Goal: Information Seeking & Learning: Learn about a topic

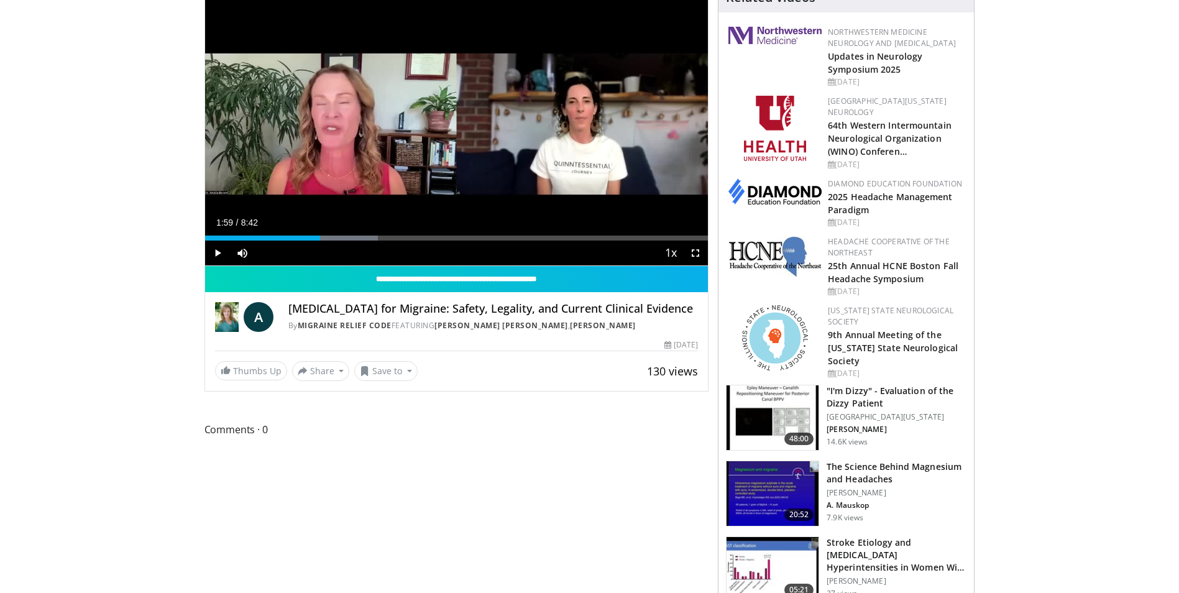
scroll to position [124, 0]
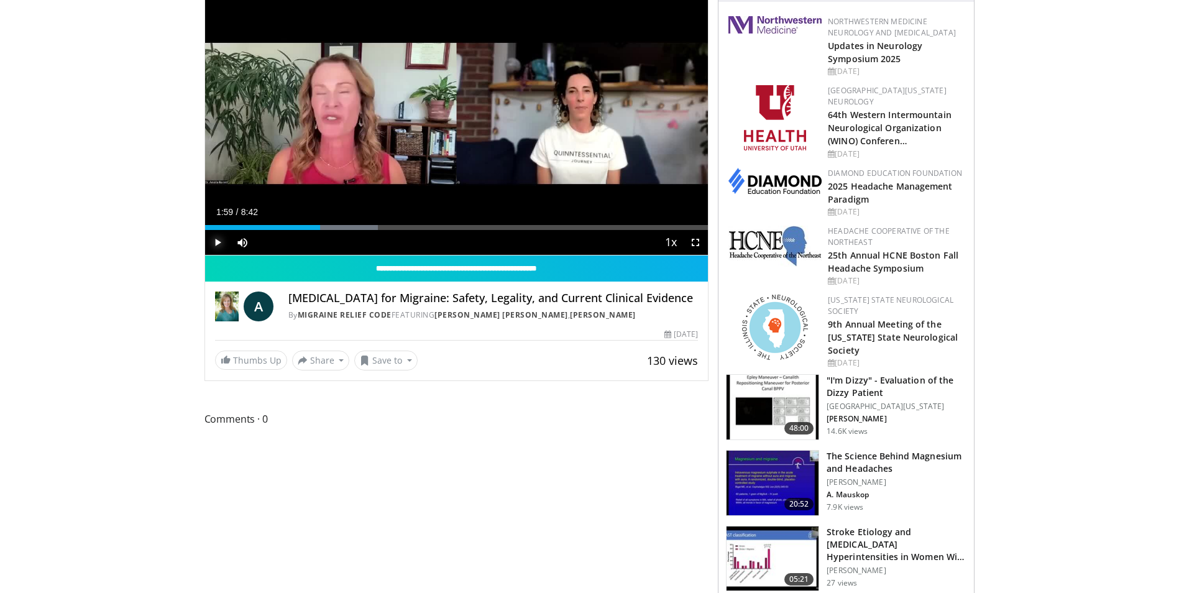
click at [219, 243] on span "Video Player" at bounding box center [217, 242] width 25 height 25
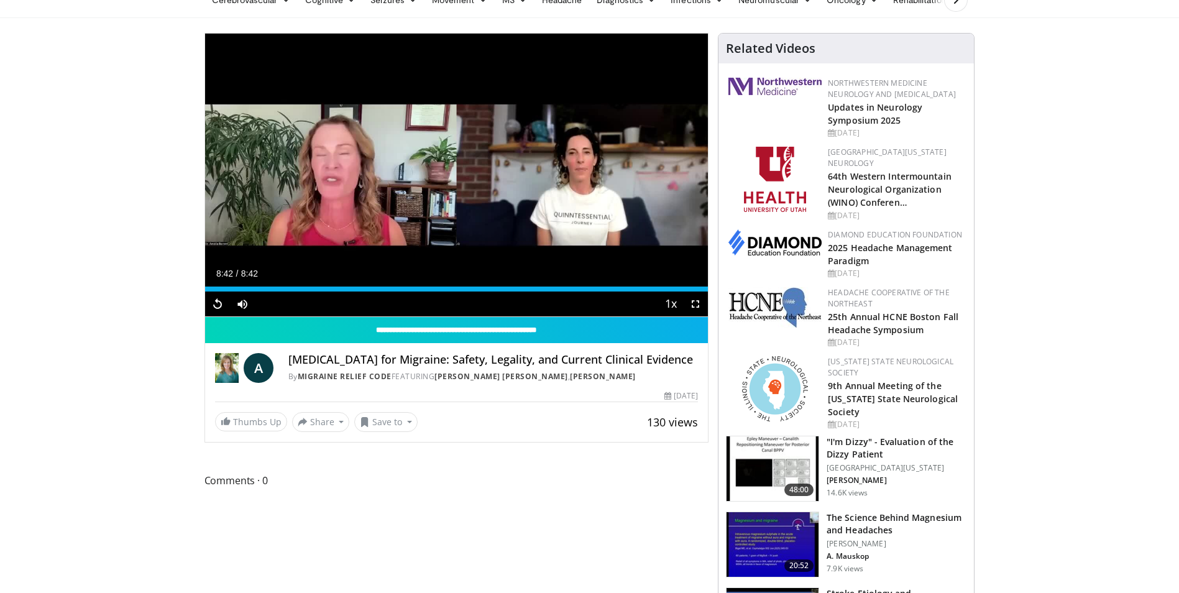
scroll to position [62, 0]
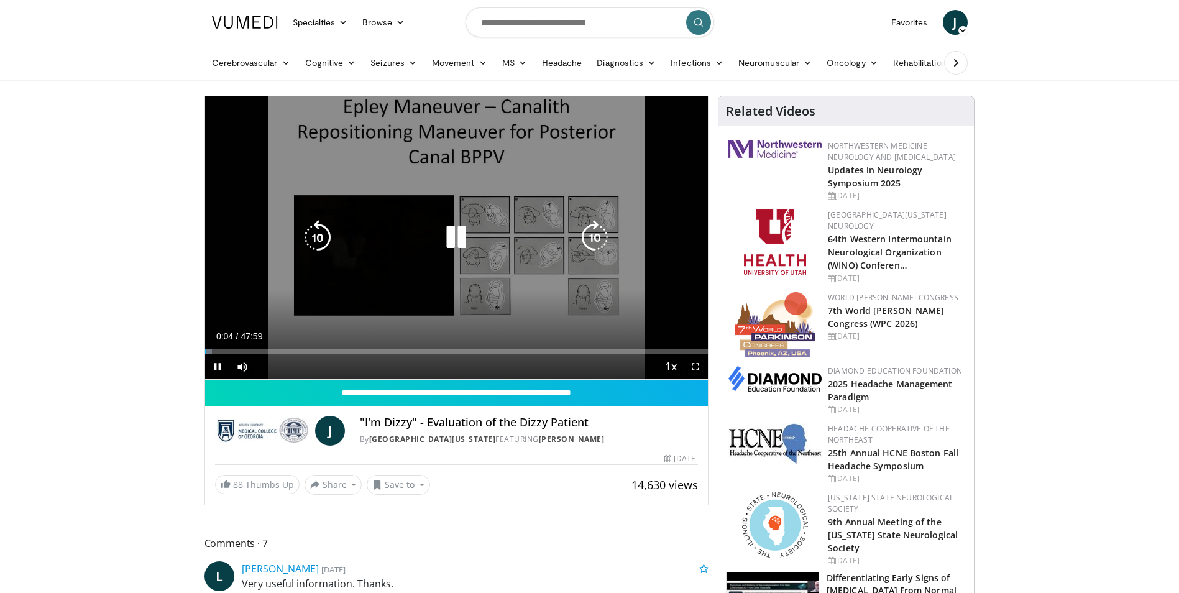
click at [449, 238] on icon "Video Player" at bounding box center [456, 237] width 35 height 35
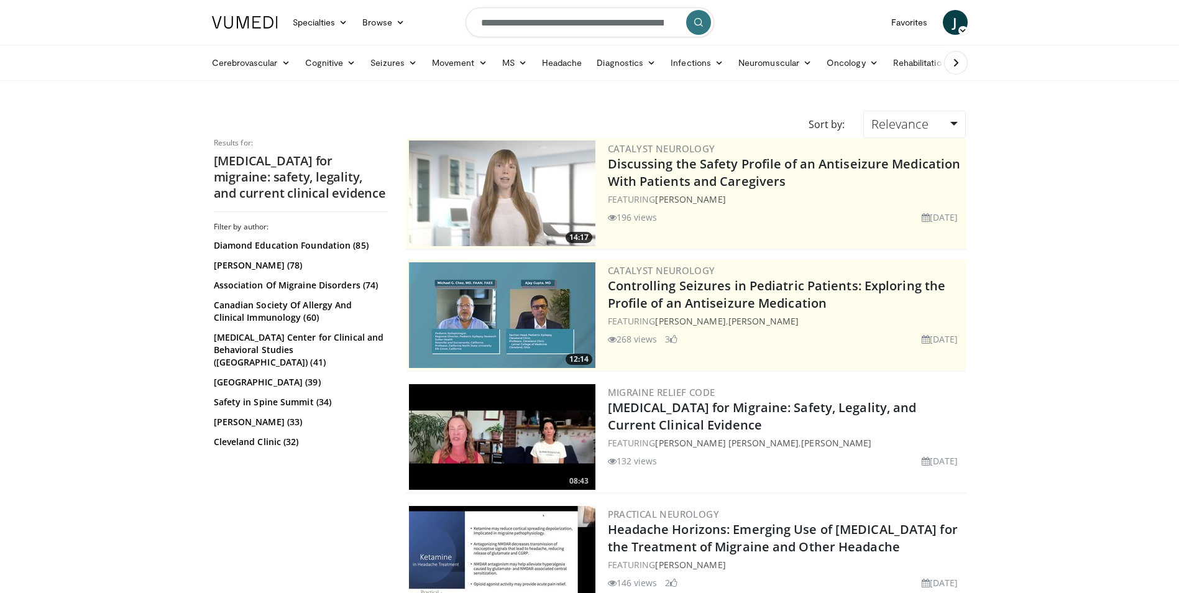
scroll to position [124, 0]
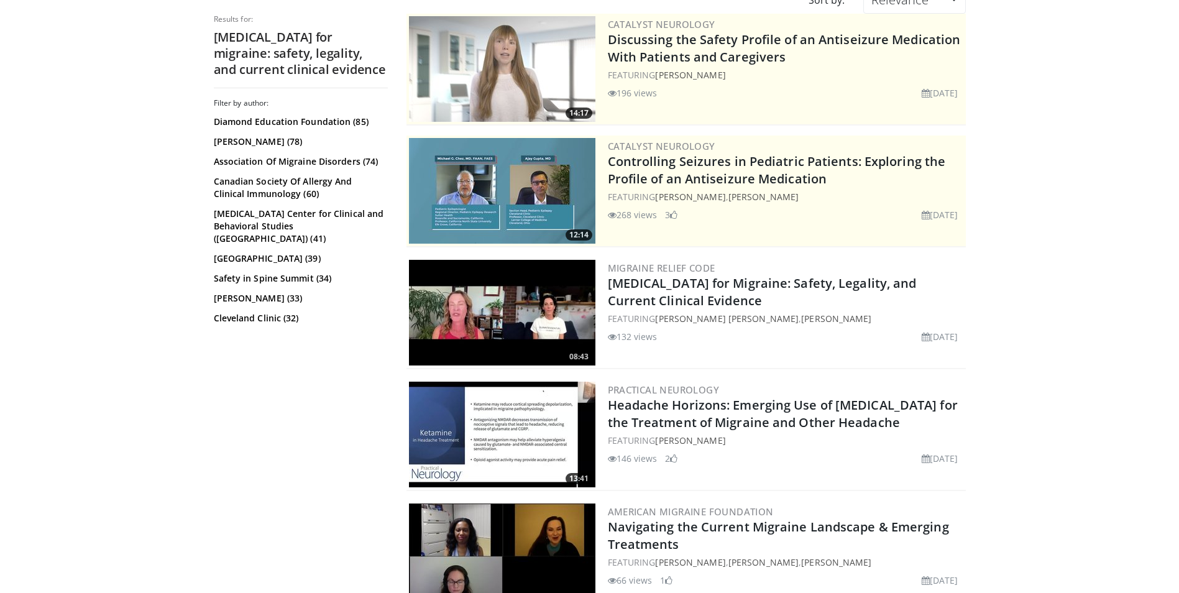
click at [544, 419] on img at bounding box center [502, 435] width 187 height 106
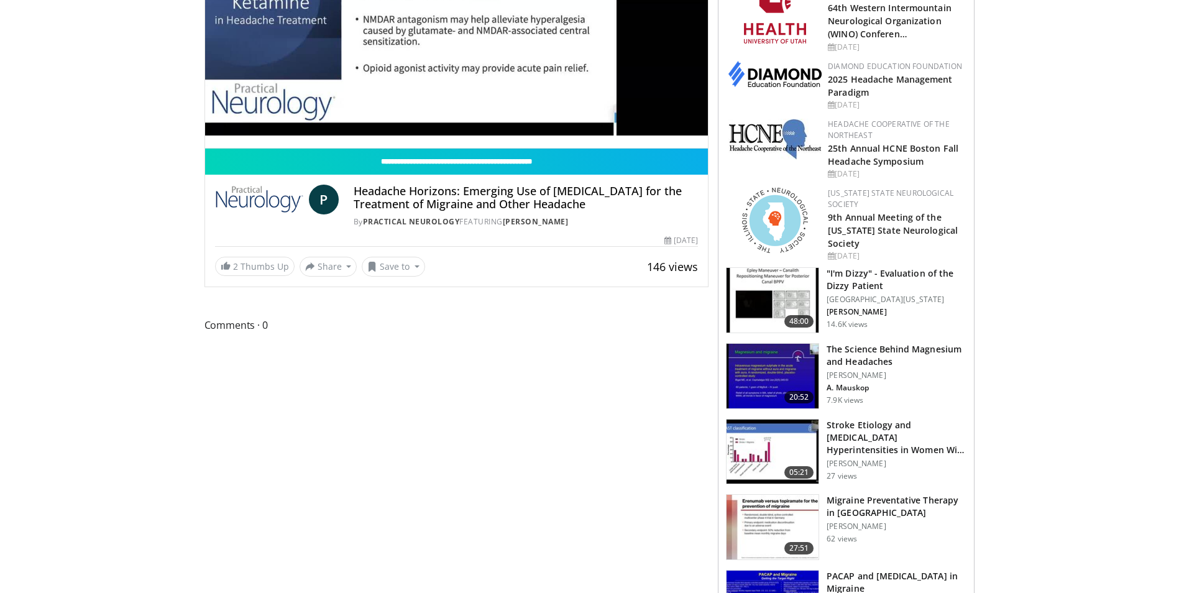
scroll to position [187, 0]
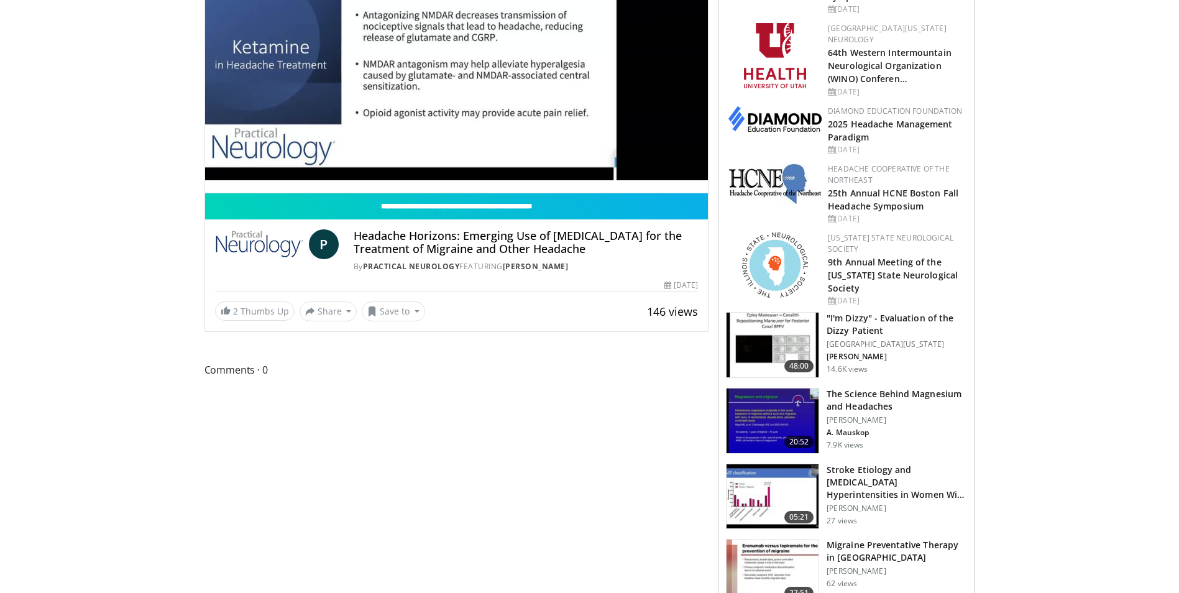
click at [791, 423] on img at bounding box center [773, 421] width 92 height 65
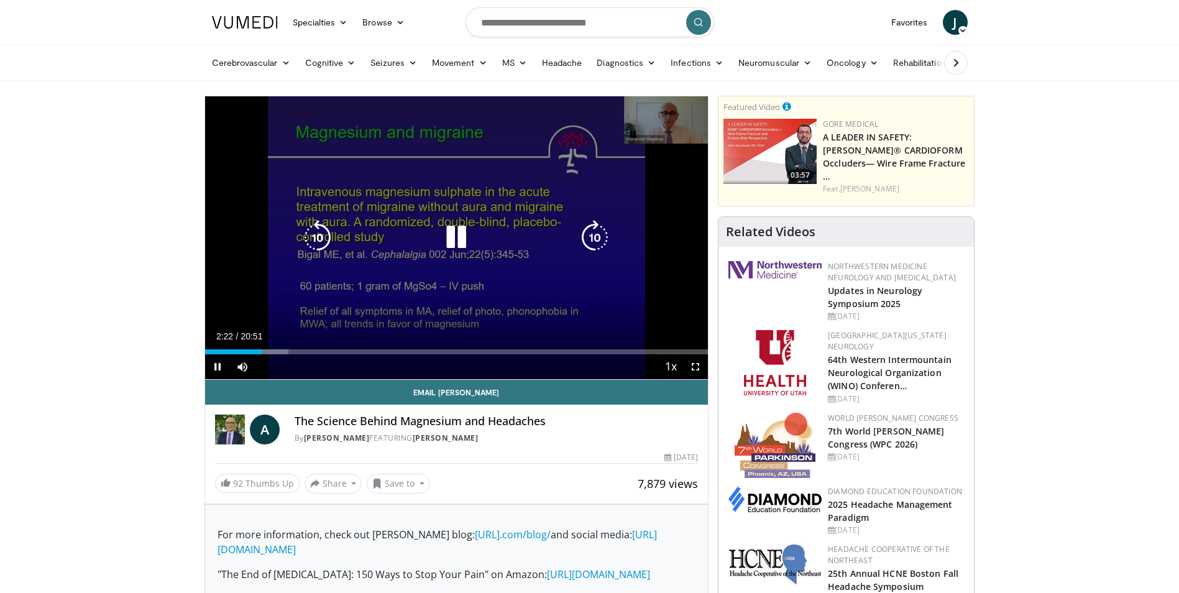
click at [454, 241] on icon "Video Player" at bounding box center [456, 237] width 35 height 35
